Goal: Browse casually: Explore the website without a specific task or goal

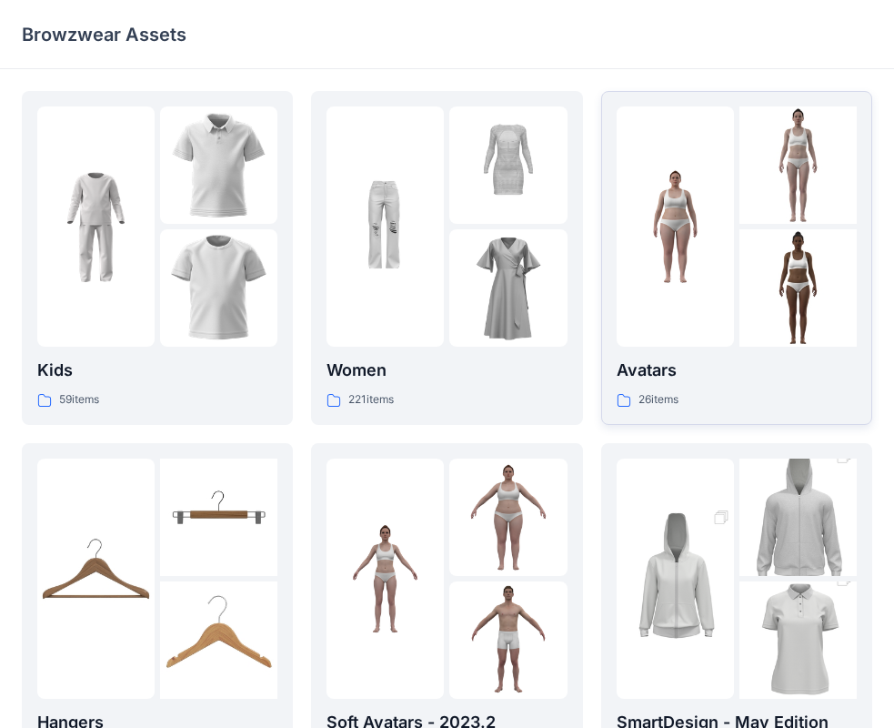
click at [685, 386] on div "Avatars 26 items" at bounding box center [737, 383] width 240 height 52
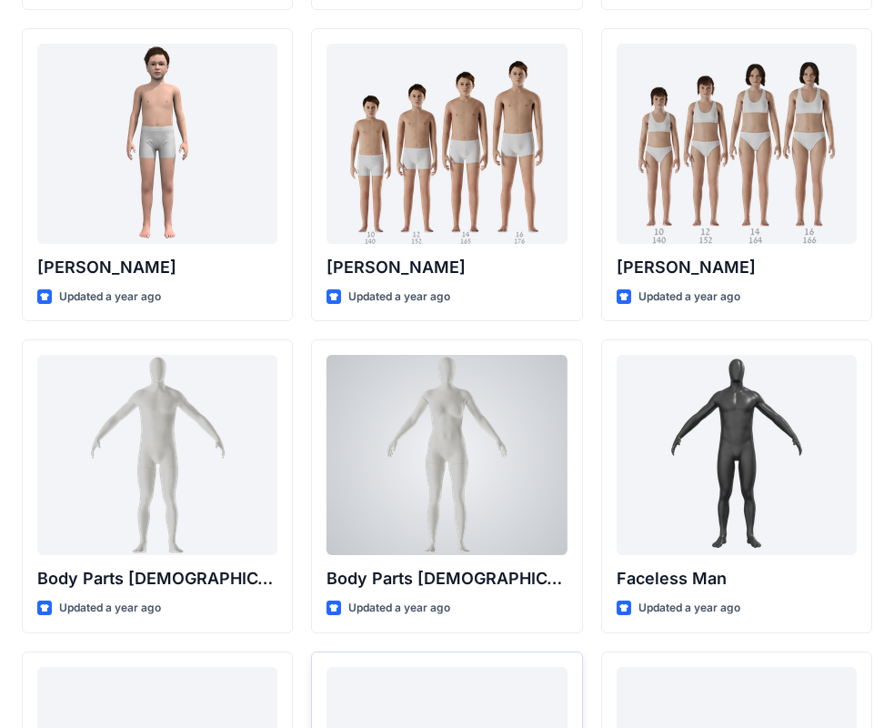
scroll to position [364, 0]
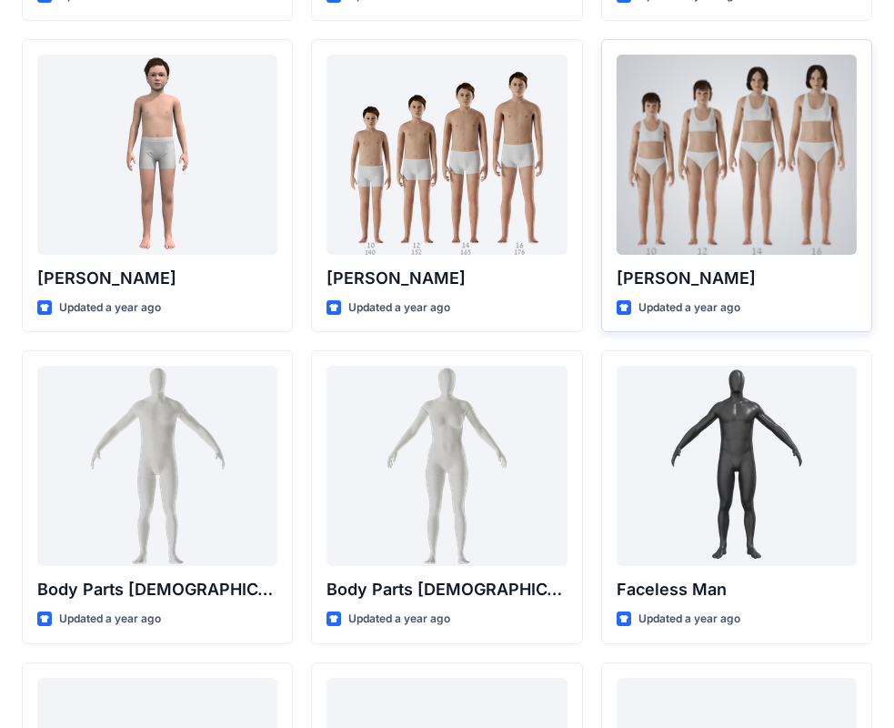
click at [755, 214] on div at bounding box center [737, 155] width 240 height 200
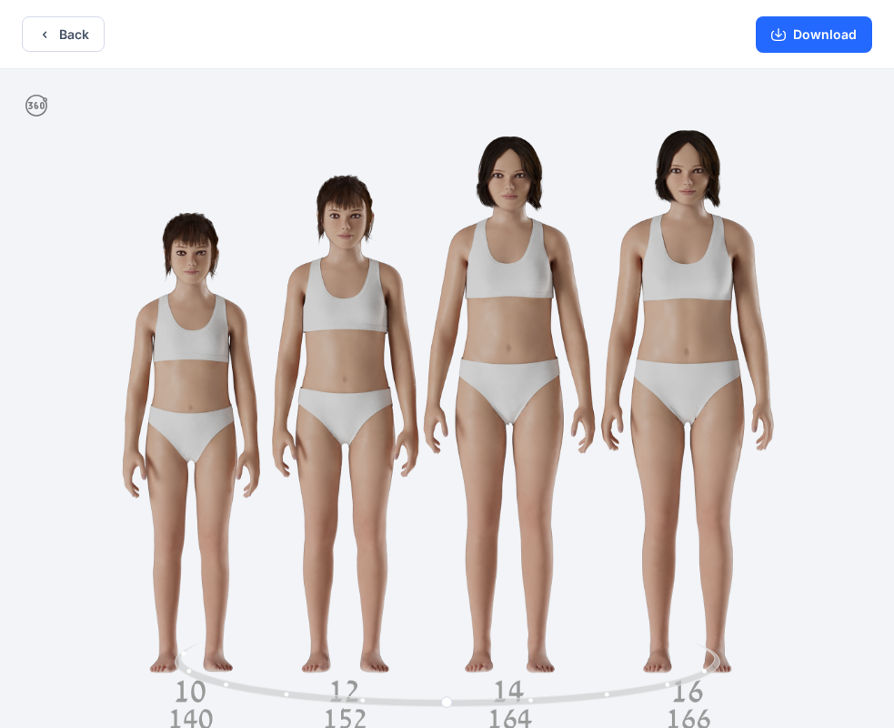
click at [851, 317] on div at bounding box center [447, 400] width 894 height 662
drag, startPoint x: 851, startPoint y: 317, endPoint x: 830, endPoint y: 323, distance: 21.9
click at [830, 323] on div at bounding box center [447, 400] width 894 height 662
click at [62, 31] on button "Back" at bounding box center [63, 33] width 83 height 35
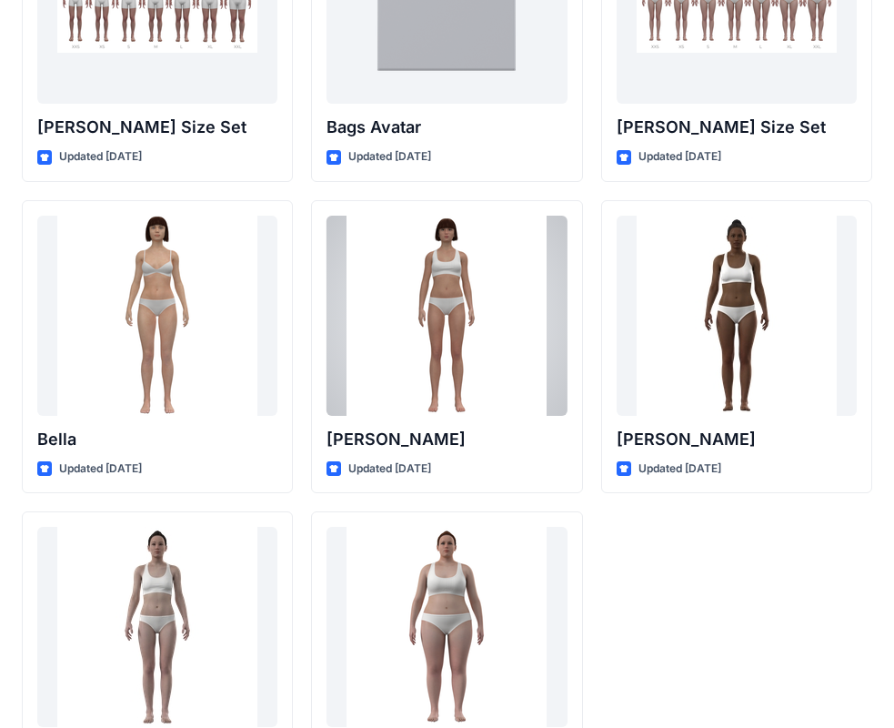
scroll to position [2171, 0]
